Goal: Contribute content: Add original content to the website for others to see

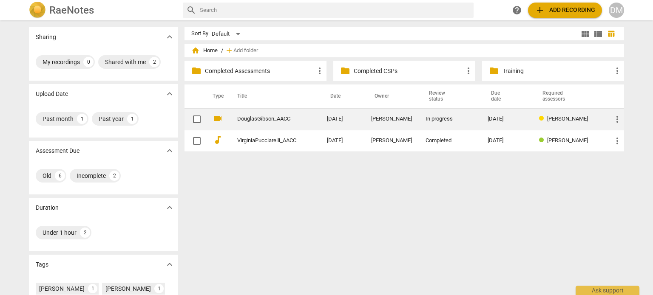
click at [274, 121] on link "DouglasGibson_AACC" at bounding box center [266, 119] width 59 height 6
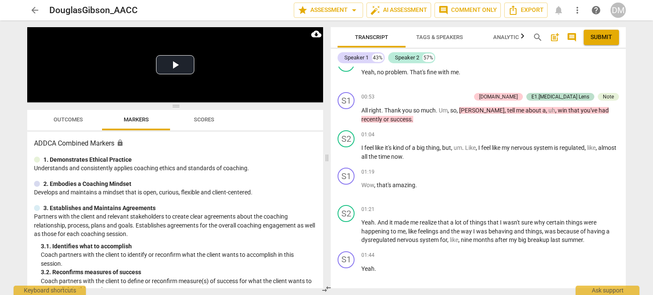
scroll to position [501, 0]
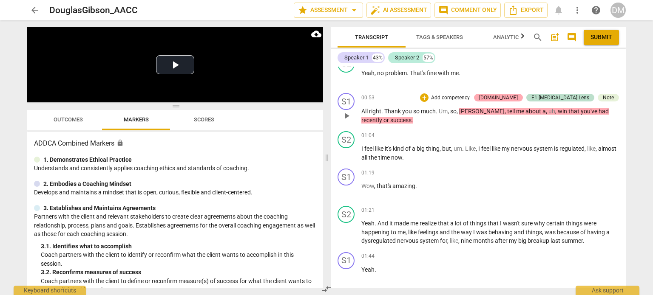
click at [518, 102] on div "[DOMAIN_NAME]" at bounding box center [498, 98] width 39 height 8
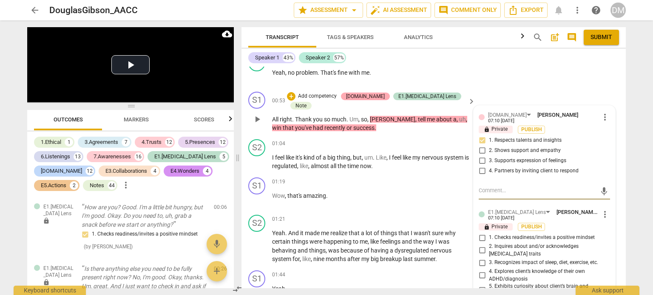
scroll to position [234, 0]
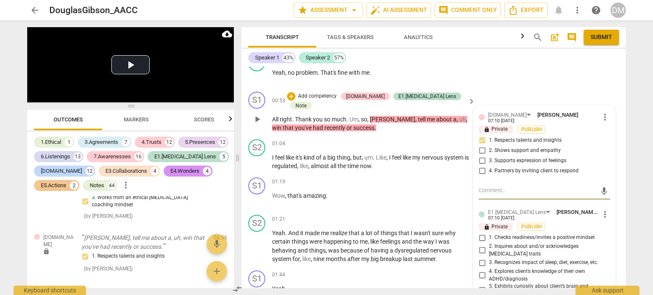
click at [478, 146] on input "1. Respects talents and insights" at bounding box center [482, 141] width 14 height 10
click at [480, 146] on input "1. Respects talents and insights" at bounding box center [482, 141] width 14 height 10
checkbox input "false"
click at [595, 122] on div "S1 play_arrow pause 00:53 + Add competency [DOMAIN_NAME] [DOMAIN_NAME][MEDICAL_…" at bounding box center [433, 112] width 384 height 48
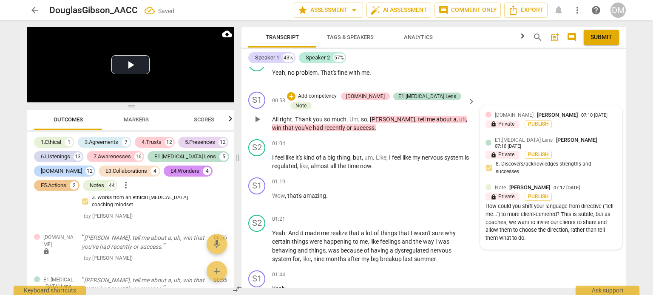
click at [520, 133] on div "[DOMAIN_NAME] [PERSON_NAME] 07:10 [DATE] lock Private Publish" at bounding box center [550, 122] width 131 height 22
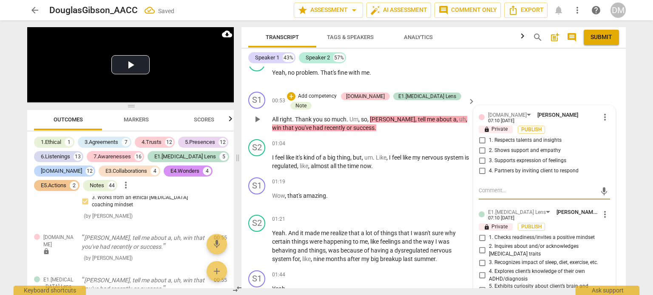
click at [600, 122] on span "more_vert" at bounding box center [605, 117] width 10 height 10
click at [606, 170] on li "Delete" at bounding box center [611, 168] width 29 height 16
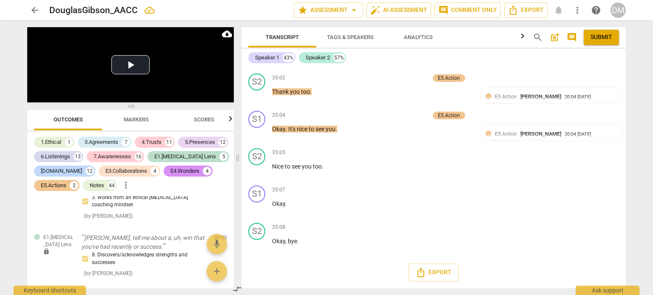
scroll to position [13162, 0]
drag, startPoint x: 374, startPoint y: 164, endPoint x: 434, endPoint y: 198, distance: 68.5
drag, startPoint x: 372, startPoint y: 166, endPoint x: 440, endPoint y: 201, distance: 76.6
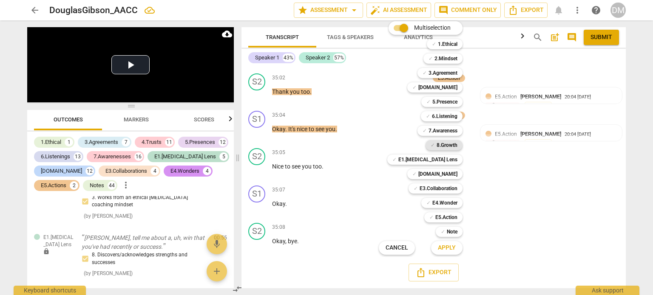
click at [457, 143] on b "8.Growth" at bounding box center [446, 145] width 21 height 10
click at [455, 248] on span "Apply" at bounding box center [447, 248] width 18 height 8
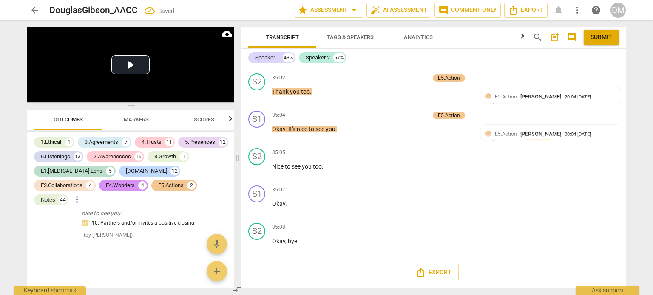
scroll to position [12501, 0]
checkbox input "true"
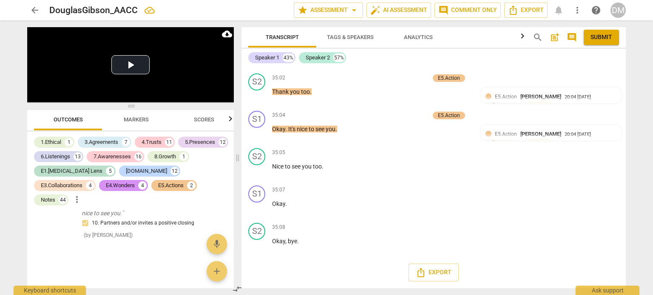
drag, startPoint x: 284, startPoint y: 170, endPoint x: 361, endPoint y: 185, distance: 78.8
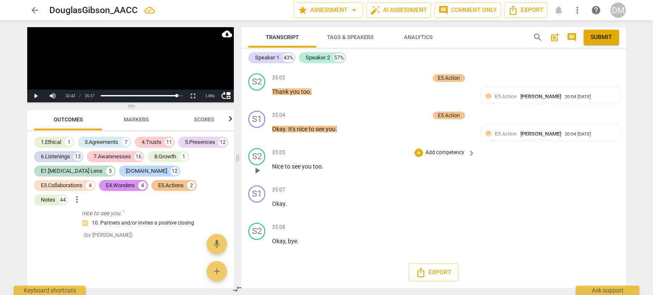
scroll to position [12541, 0]
drag, startPoint x: 328, startPoint y: 192, endPoint x: 328, endPoint y: 212, distance: 20.8
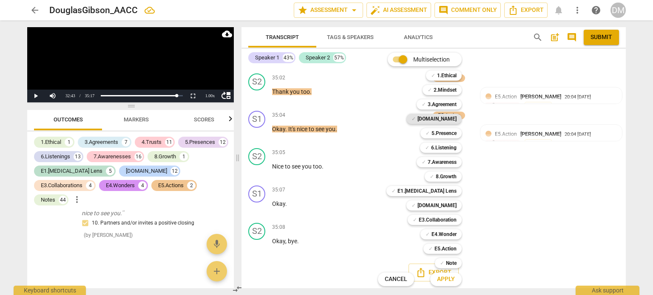
click at [456, 119] on b "[DOMAIN_NAME]" at bounding box center [436, 119] width 39 height 10
click at [455, 279] on span "Apply" at bounding box center [446, 279] width 18 height 8
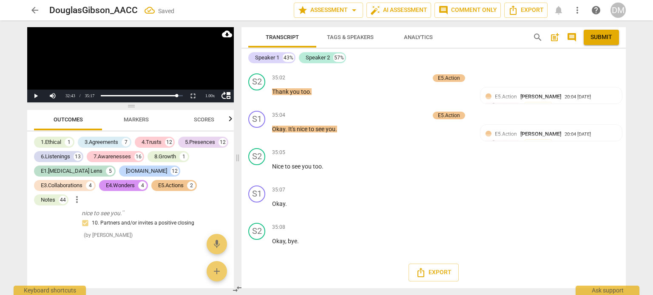
scroll to position [11961, 0]
checkbox input "true"
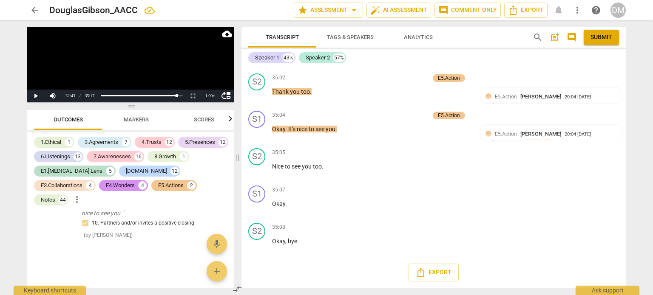
drag, startPoint x: 273, startPoint y: 141, endPoint x: 431, endPoint y: 208, distance: 172.1
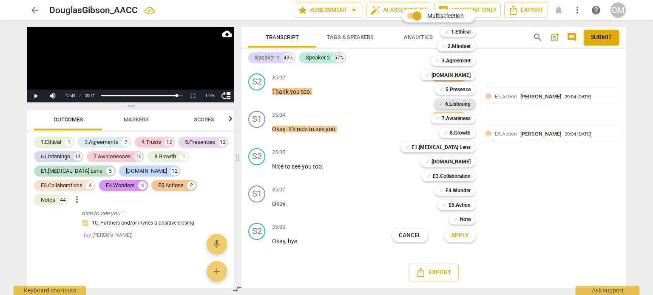
click at [470, 105] on b "6.Listening" at bounding box center [457, 104] width 25 height 10
click at [469, 237] on span "Apply" at bounding box center [460, 236] width 18 height 8
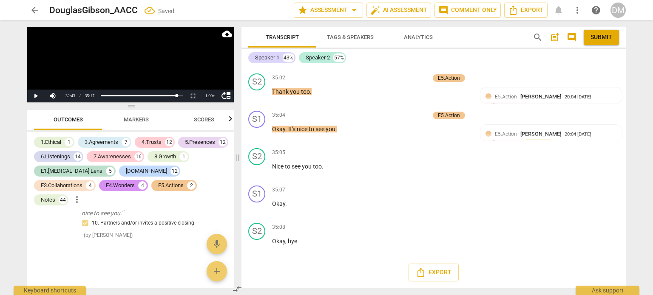
scroll to position [13029, 0]
checkbox input "true"
click at [158, 186] on div "E5.Actions" at bounding box center [170, 185] width 25 height 8
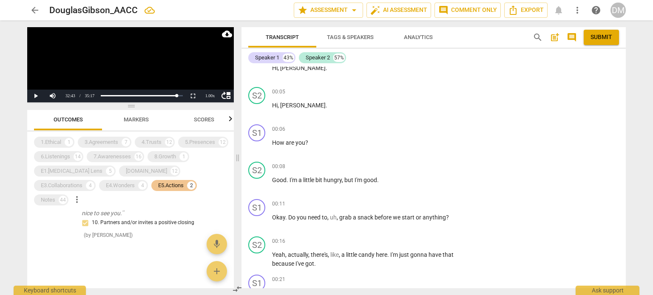
scroll to position [0, 0]
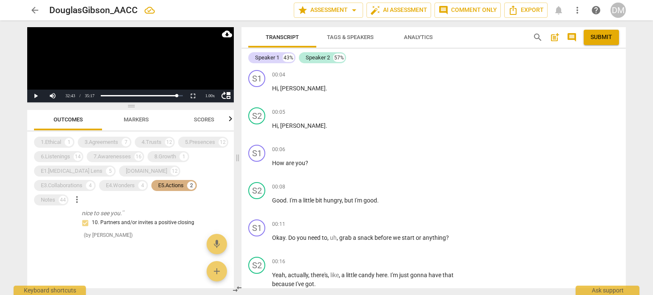
click at [158, 188] on div "E5.Actions" at bounding box center [170, 185] width 25 height 8
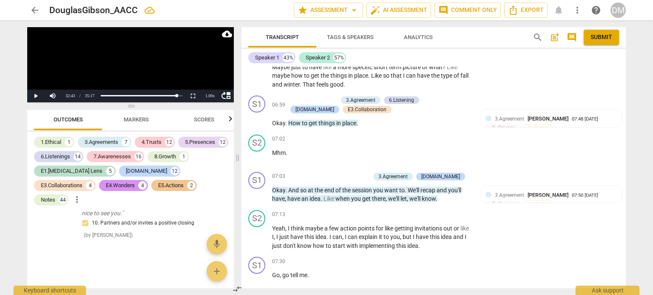
scroll to position [2206, 0]
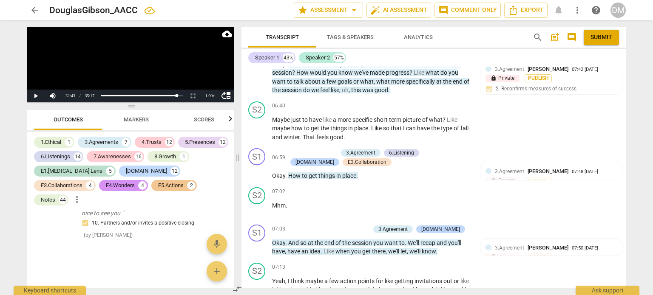
scroll to position [2157, 0]
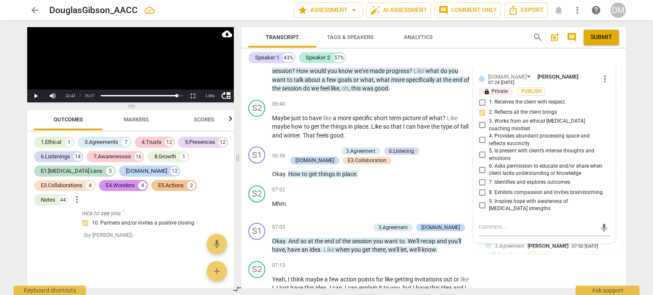
click at [611, 125] on li "Delete" at bounding box center [611, 122] width 29 height 16
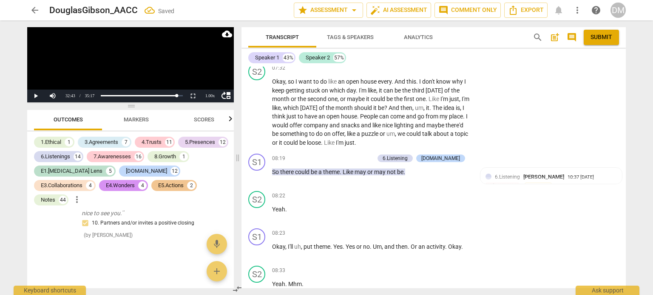
scroll to position [2442, 0]
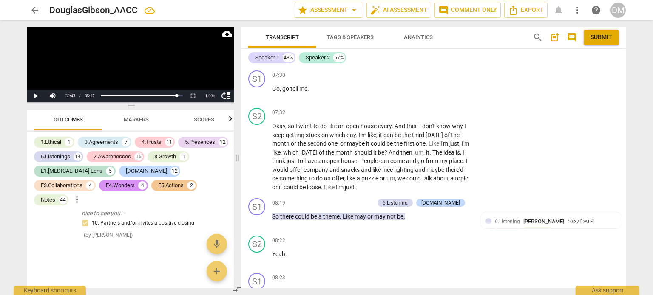
scroll to position [2391, 0]
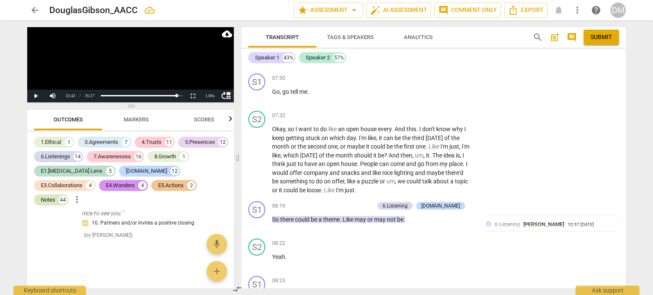
click at [55, 196] on div "Notes" at bounding box center [48, 200] width 14 height 8
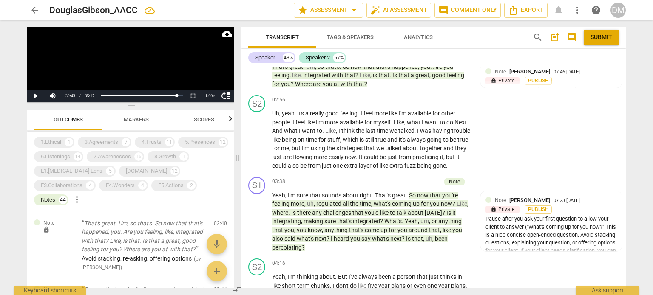
scroll to position [1270, 0]
click at [557, 85] on div "lock Private Publish" at bounding box center [550, 80] width 131 height 8
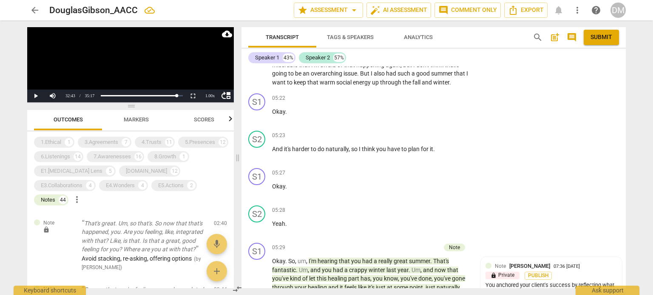
scroll to position [1735, 0]
drag, startPoint x: 424, startPoint y: 151, endPoint x: 271, endPoint y: 151, distance: 153.4
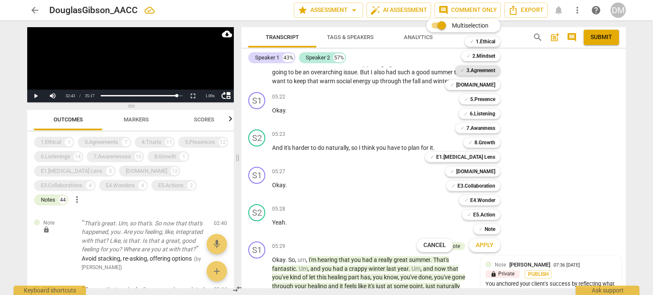
click at [495, 71] on b "3.Agreement" at bounding box center [480, 70] width 29 height 10
click at [491, 247] on span "Apply" at bounding box center [484, 245] width 18 height 8
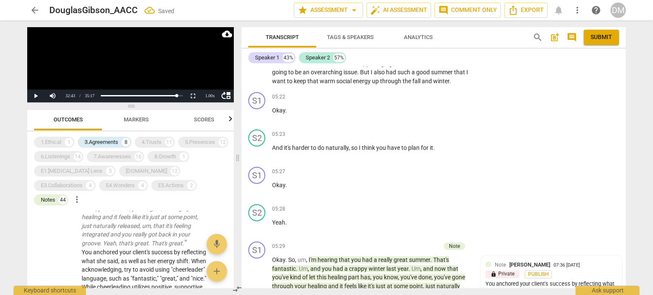
scroll to position [624, 0]
checkbox input "true"
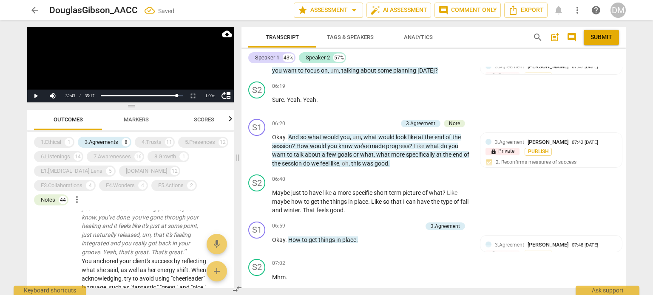
scroll to position [2062, 0]
click at [104, 141] on div "3.Agreements" at bounding box center [102, 142] width 34 height 8
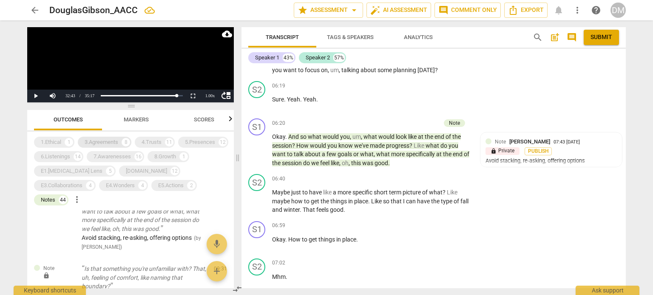
scroll to position [455, 0]
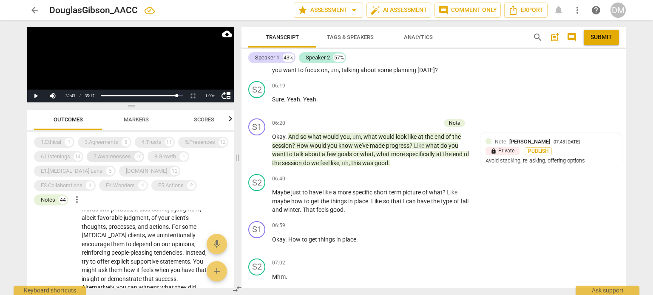
click at [111, 161] on div "7.Awarenesses 16" at bounding box center [115, 156] width 57 height 11
click at [55, 196] on div "Notes" at bounding box center [48, 200] width 14 height 8
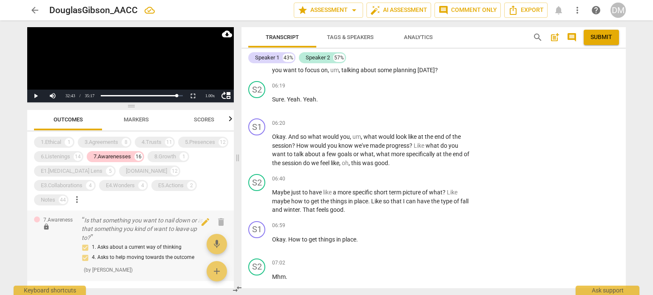
scroll to position [1, 0]
click at [161, 217] on p "Is that something you want to nail down or is that something you kind of want t…" at bounding box center [144, 230] width 125 height 26
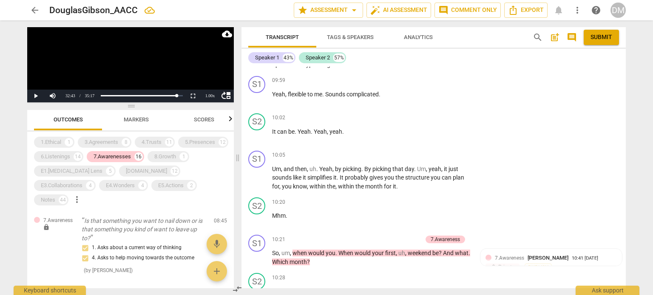
scroll to position [3027, 0]
checkbox input "false"
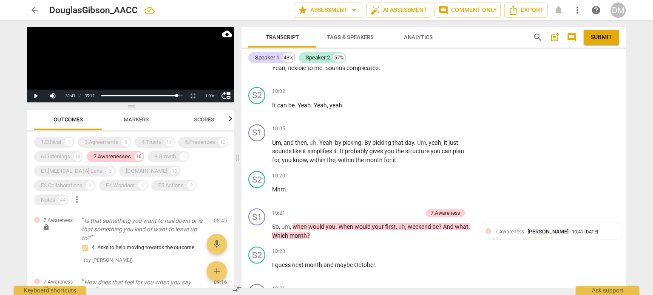
scroll to position [3054, 0]
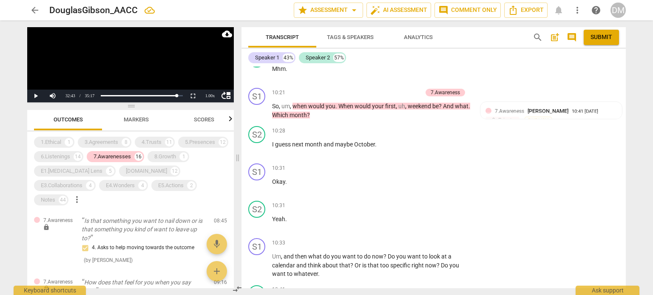
scroll to position [3175, 0]
checkbox input "false"
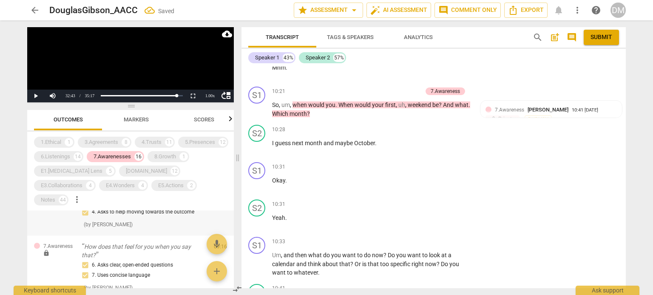
scroll to position [37, 0]
drag, startPoint x: 436, startPoint y: 138, endPoint x: 269, endPoint y: 142, distance: 167.5
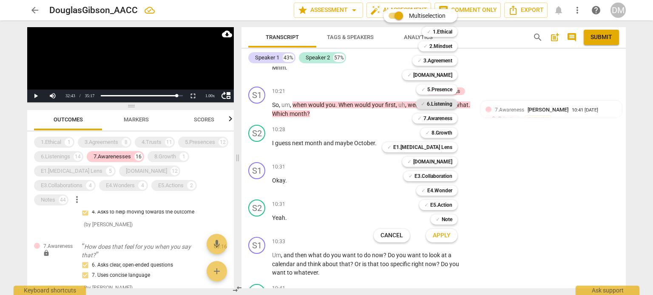
click at [452, 102] on b "6.Listening" at bounding box center [439, 104] width 25 height 10
click at [450, 232] on span "Apply" at bounding box center [442, 236] width 18 height 8
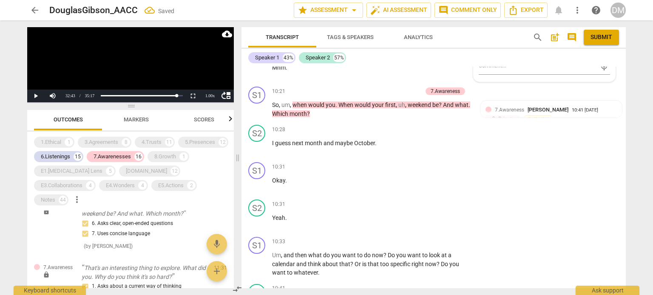
scroll to position [569, 0]
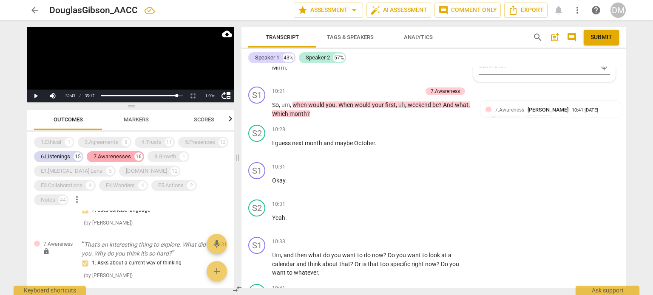
click at [113, 156] on div "7.Awarenesses" at bounding box center [111, 157] width 37 height 8
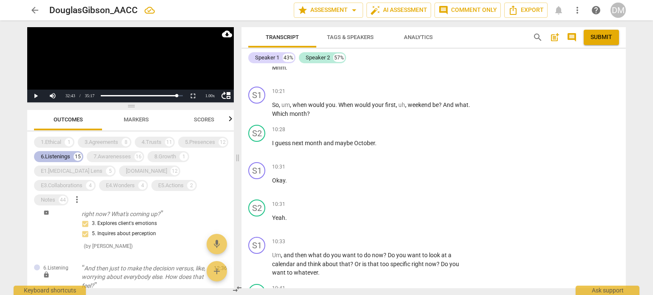
click at [57, 153] on div "6.Listenings" at bounding box center [55, 157] width 29 height 8
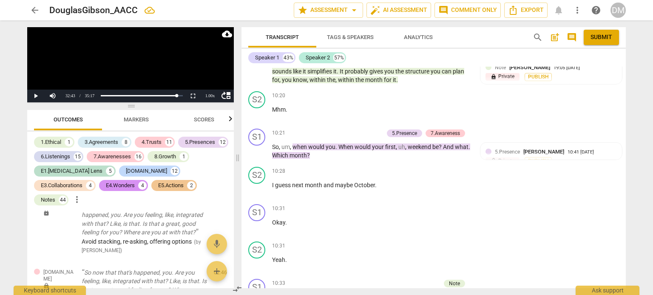
scroll to position [3211, 0]
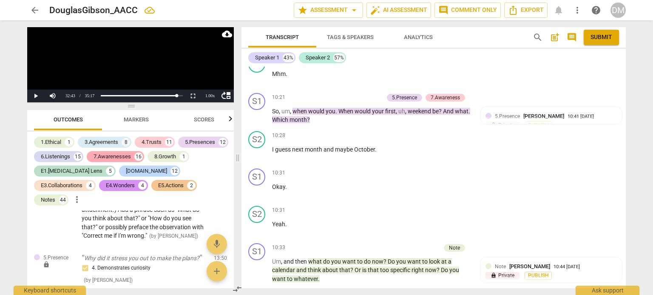
click at [117, 155] on div "7.Awarenesses" at bounding box center [111, 157] width 37 height 8
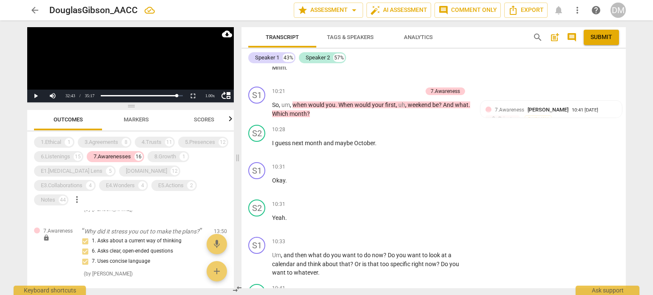
scroll to position [386, 0]
click at [138, 172] on p "And then just to make the decision versus, like, worrying about everybody else.…" at bounding box center [144, 158] width 125 height 26
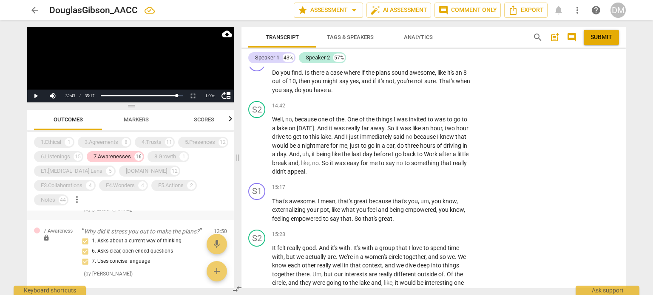
scroll to position [4882, 0]
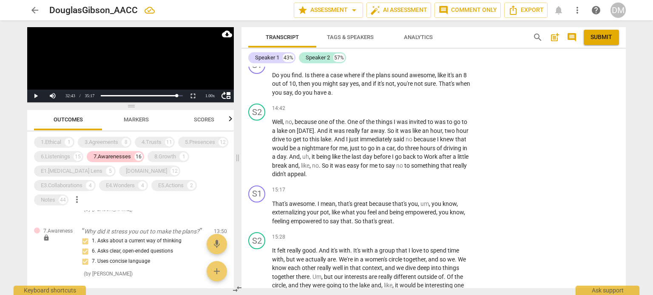
checkbox input "false"
checkbox input "true"
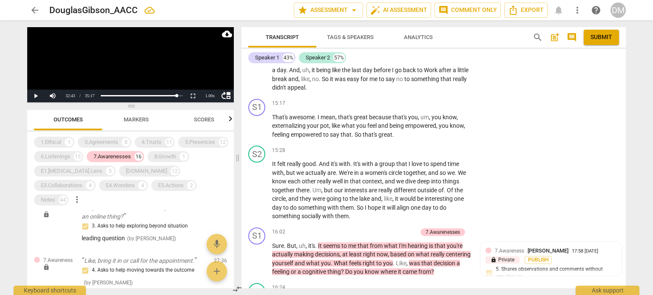
scroll to position [853, 0]
click at [139, 35] on div "3. Asks to help exploring beyond situation" at bounding box center [144, 30] width 125 height 10
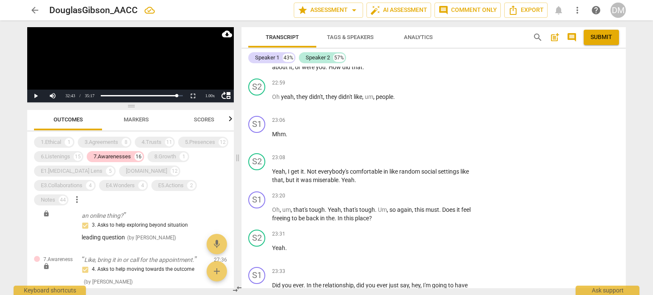
scroll to position [7834, 0]
checkbox input "true"
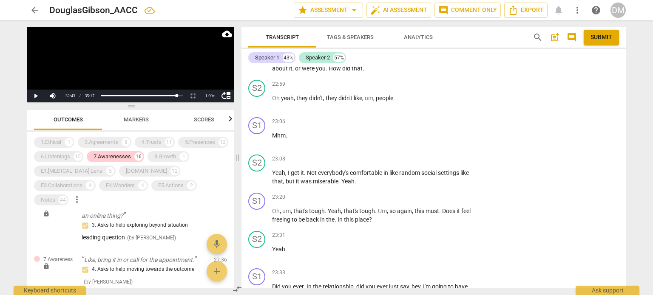
checkbox input "false"
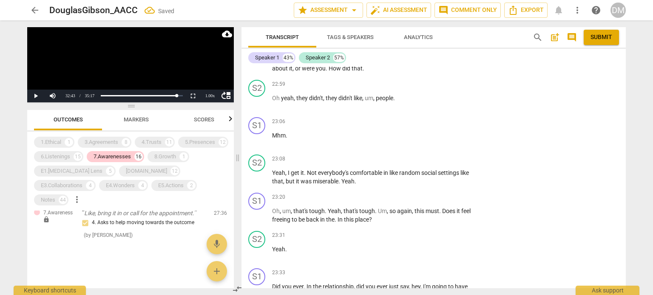
scroll to position [1053, 0]
click at [137, 131] on div "3. Asks to help exploring beyond situation" at bounding box center [144, 126] width 125 height 10
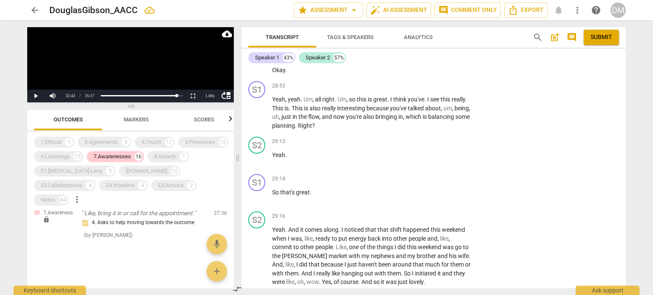
scroll to position [10385, 0]
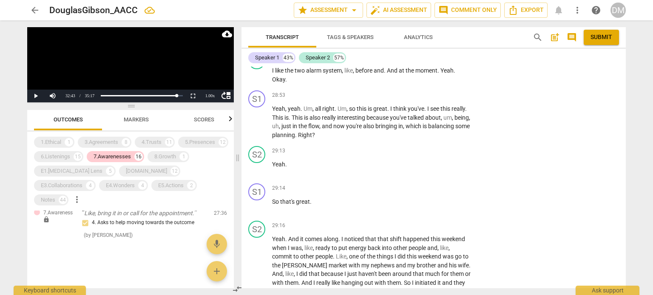
checkbox input "false"
checkbox input "true"
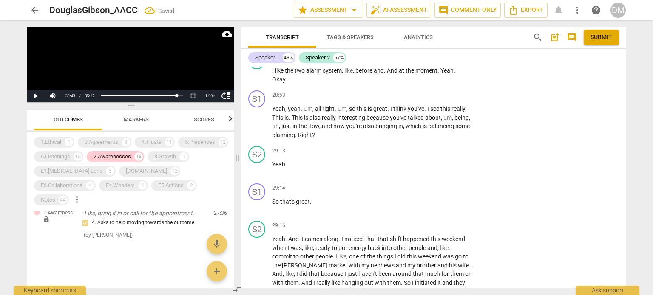
scroll to position [1111, 0]
click at [136, 173] on p "do you want to commit to a day to call or is it an online thing?" at bounding box center [144, 164] width 125 height 17
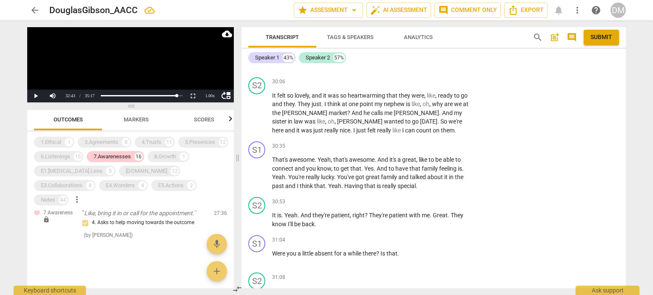
scroll to position [10800, 0]
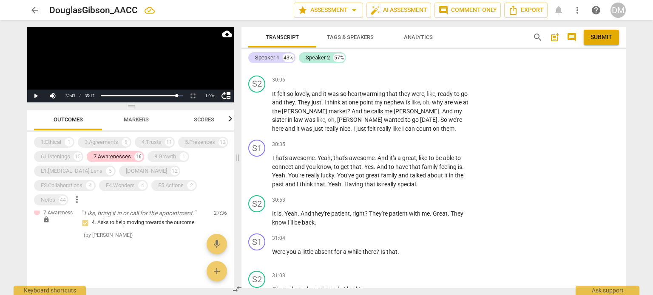
checkbox input "false"
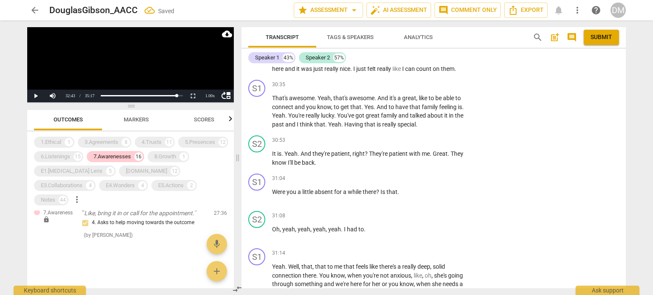
scroll to position [10841, 0]
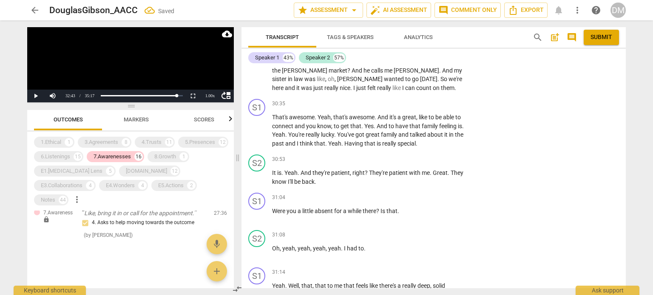
click at [617, 133] on li "Delete" at bounding box center [611, 131] width 29 height 16
click at [119, 159] on div "7.Awarenesses" at bounding box center [111, 157] width 37 height 8
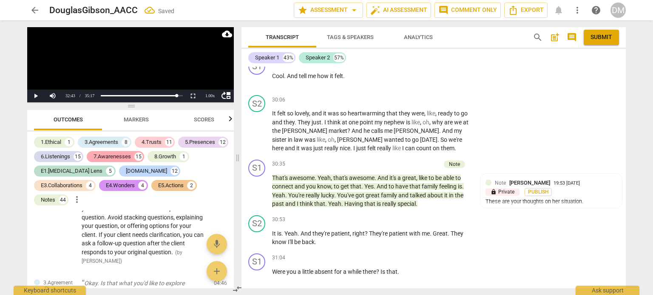
scroll to position [10900, 0]
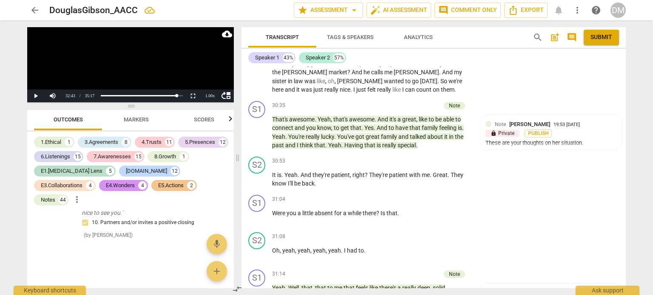
drag, startPoint x: 406, startPoint y: 107, endPoint x: 437, endPoint y: 118, distance: 32.8
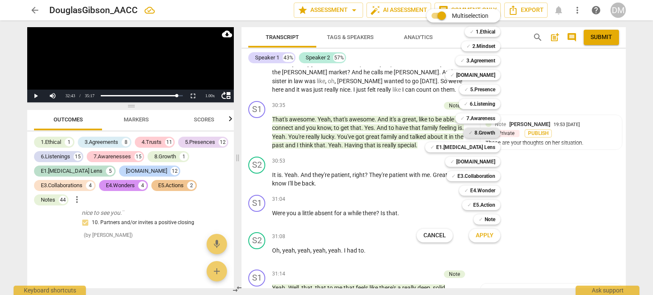
click at [500, 133] on div "✓ 8.Growth" at bounding box center [481, 133] width 37 height 10
click at [495, 207] on b "E5.Action" at bounding box center [484, 205] width 22 height 10
click at [493, 238] on span "Apply" at bounding box center [484, 236] width 18 height 8
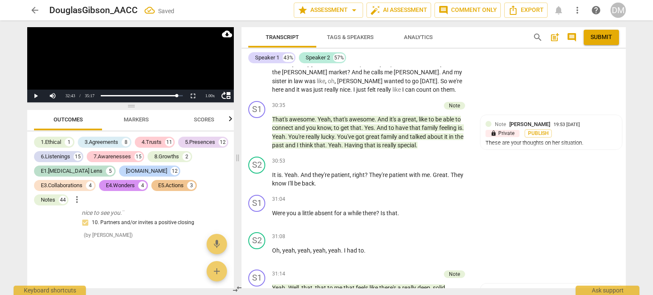
scroll to position [11090, 0]
checkbox input "true"
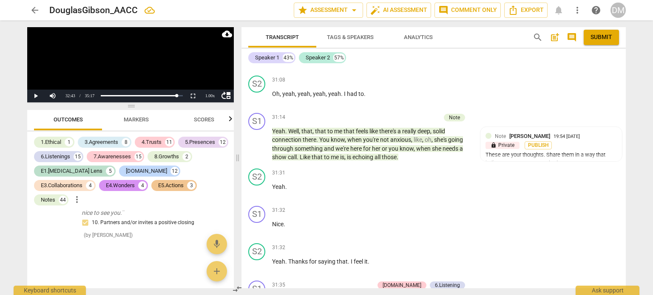
scroll to position [11058, 0]
checkbox input "true"
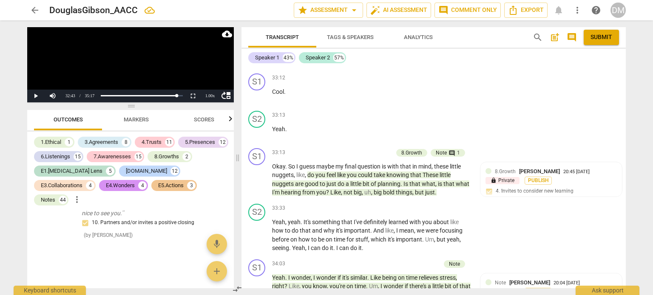
scroll to position [11695, 0]
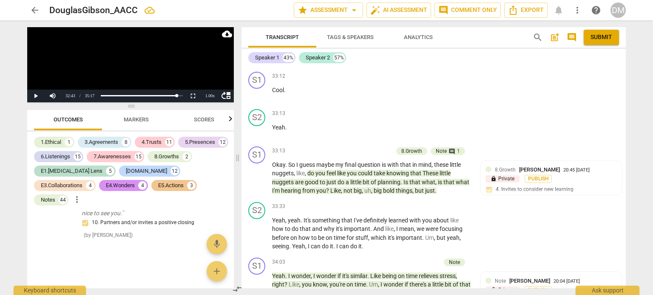
drag, startPoint x: 420, startPoint y: 113, endPoint x: 363, endPoint y: 163, distance: 75.3
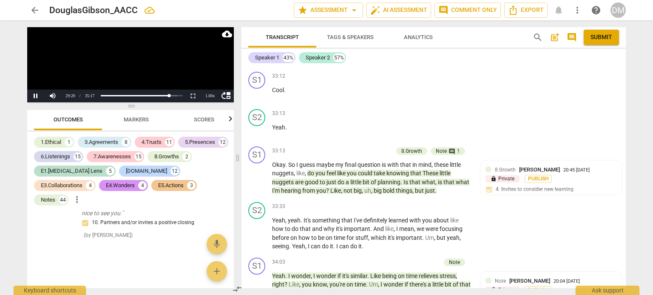
drag, startPoint x: 274, startPoint y: 115, endPoint x: 330, endPoint y: 154, distance: 67.4
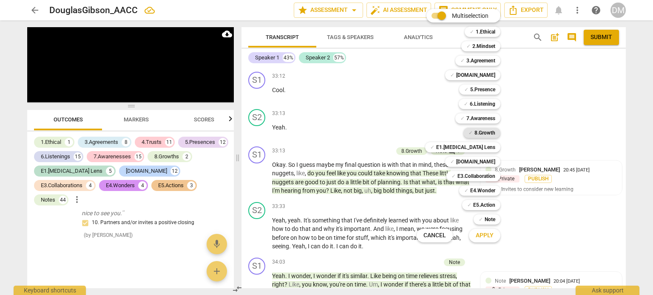
click at [495, 132] on b "8.Growth" at bounding box center [484, 133] width 21 height 10
click at [495, 187] on b "E4.Wonder" at bounding box center [482, 191] width 25 height 10
click at [493, 236] on span "Apply" at bounding box center [484, 236] width 18 height 8
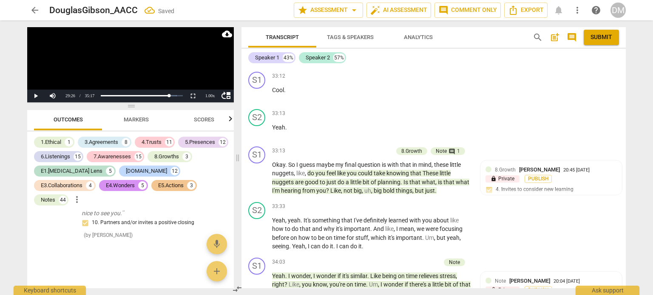
scroll to position [11805, 0]
checkbox input "true"
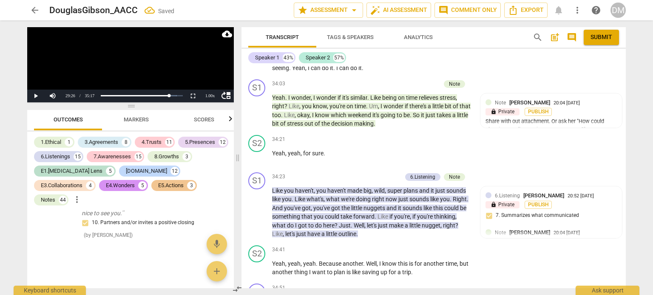
scroll to position [11816, 0]
checkbox input "true"
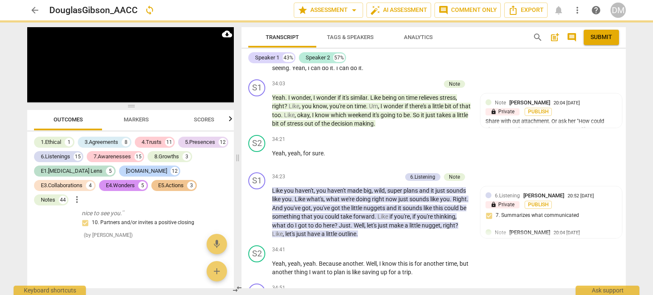
scroll to position [11920, 0]
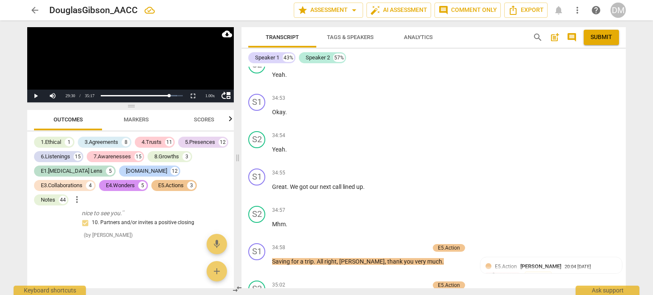
scroll to position [12139, 0]
